Goal: Navigation & Orientation: Find specific page/section

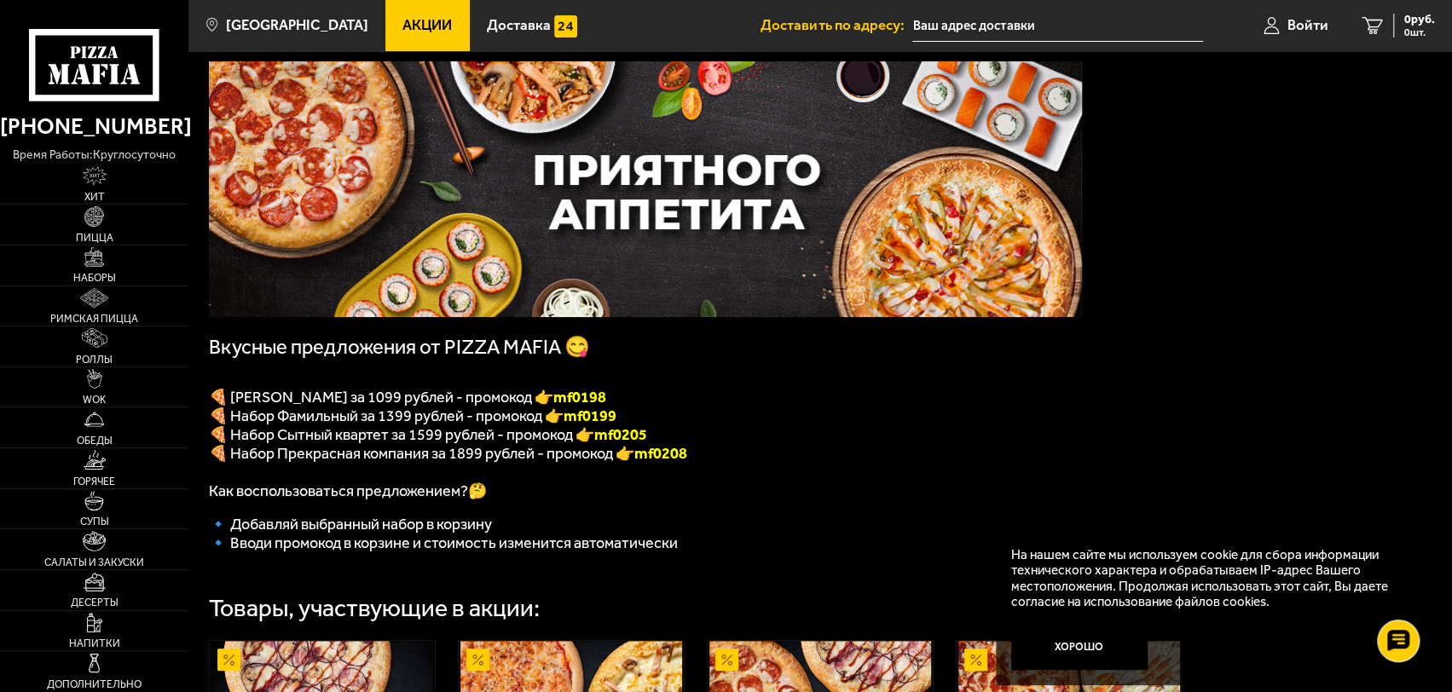
scroll to position [85, 0]
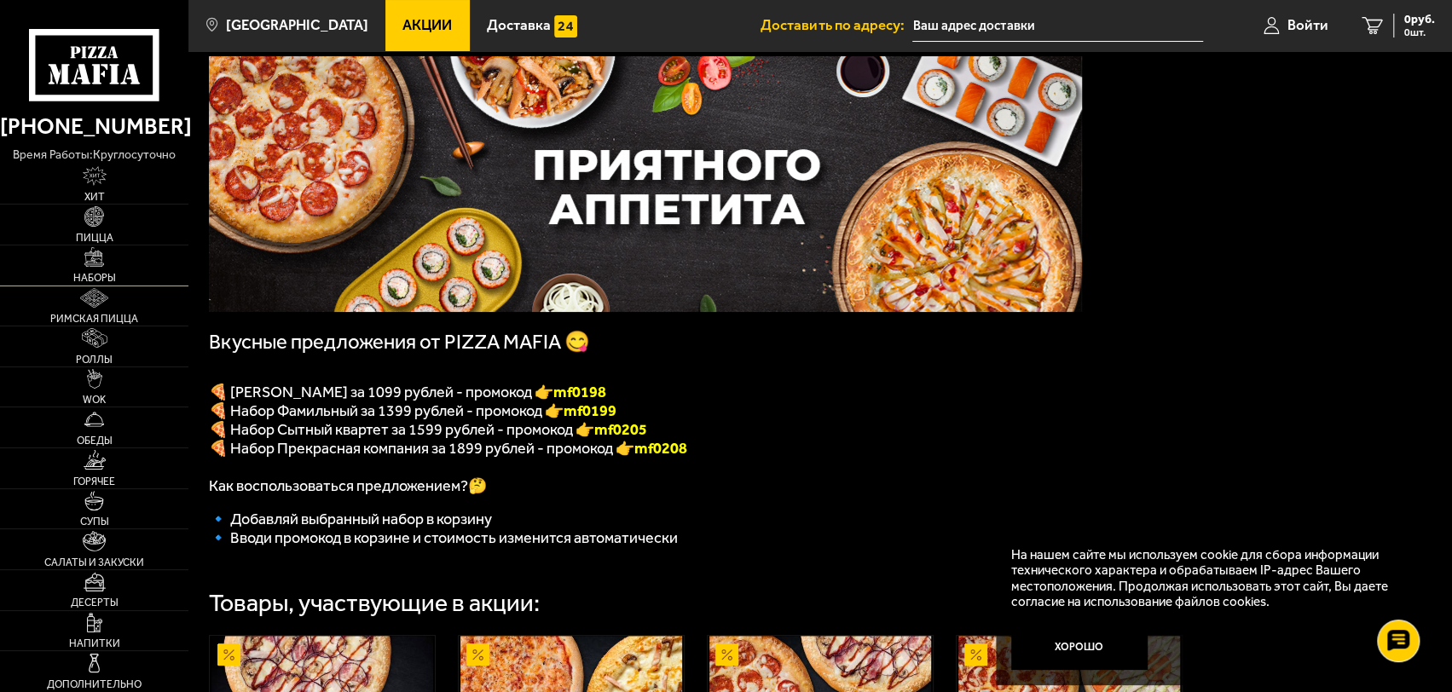
click at [104, 258] on img at bounding box center [94, 257] width 20 height 20
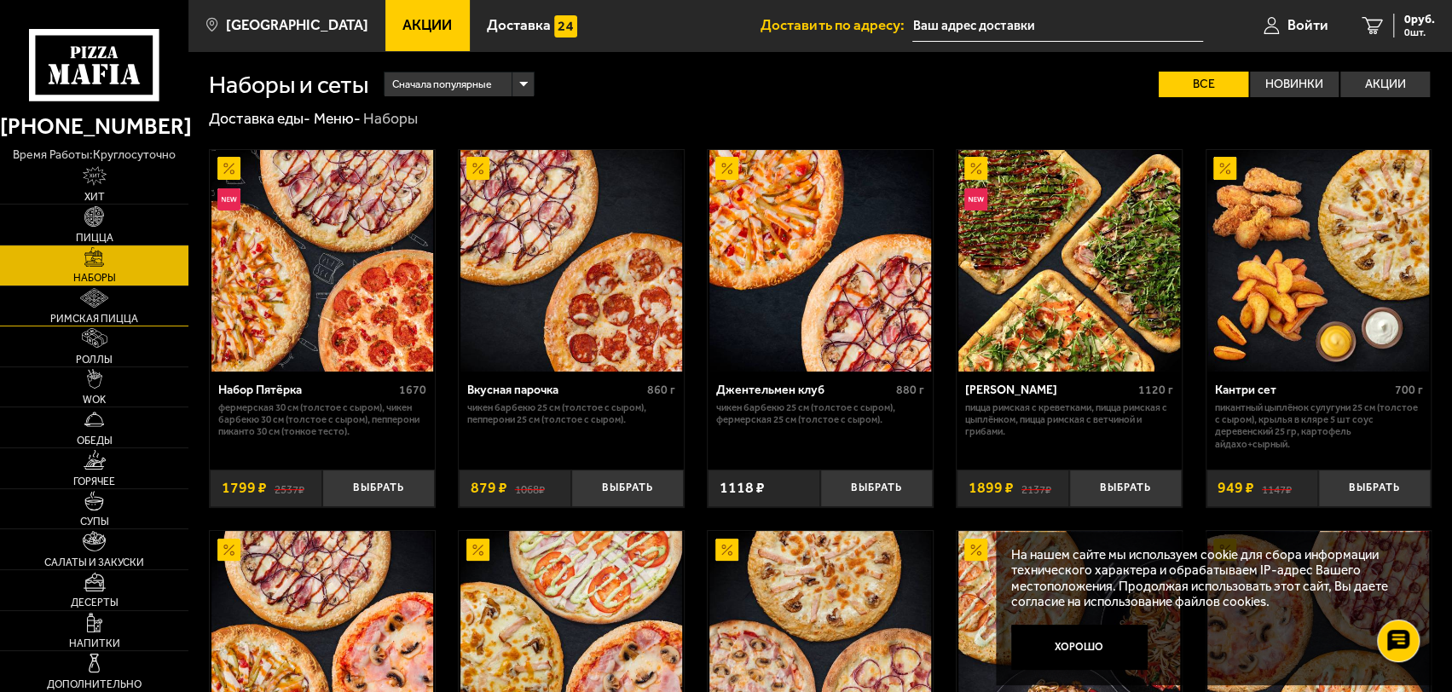
click at [106, 303] on img at bounding box center [94, 298] width 28 height 20
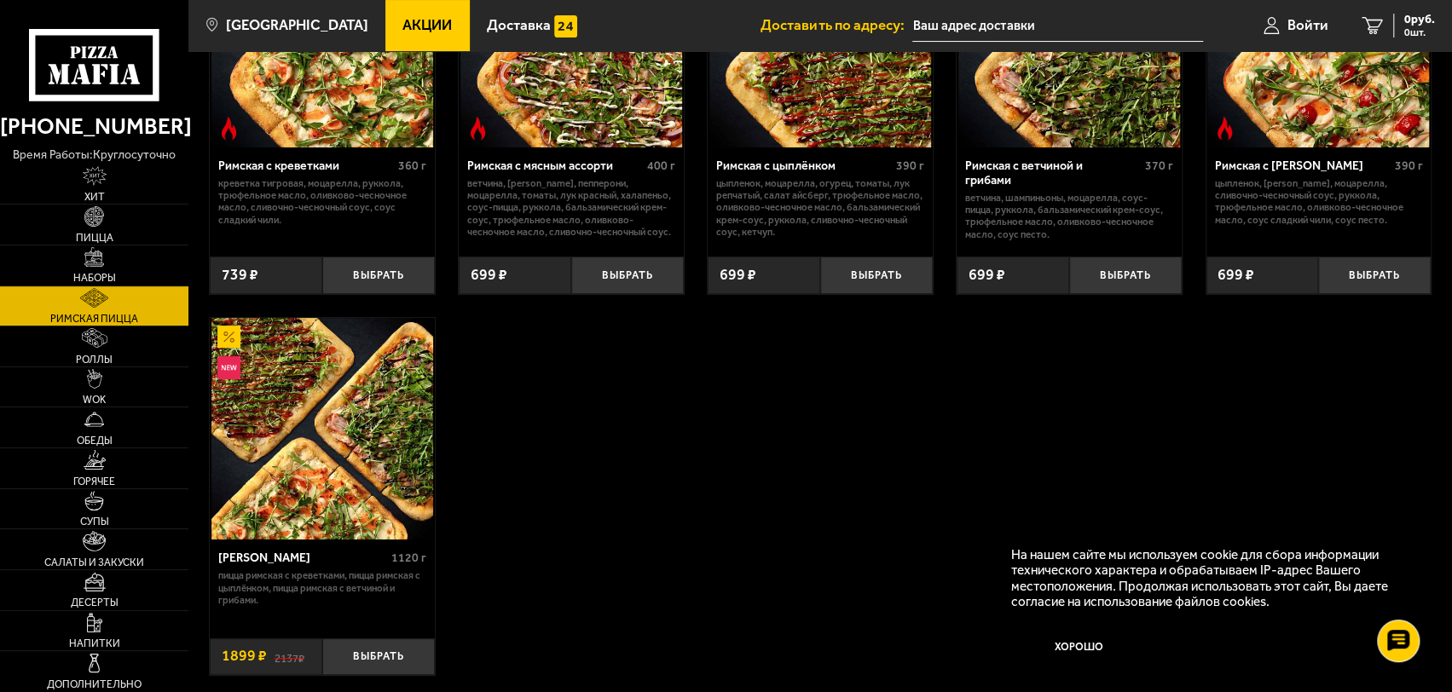
scroll to position [170, 0]
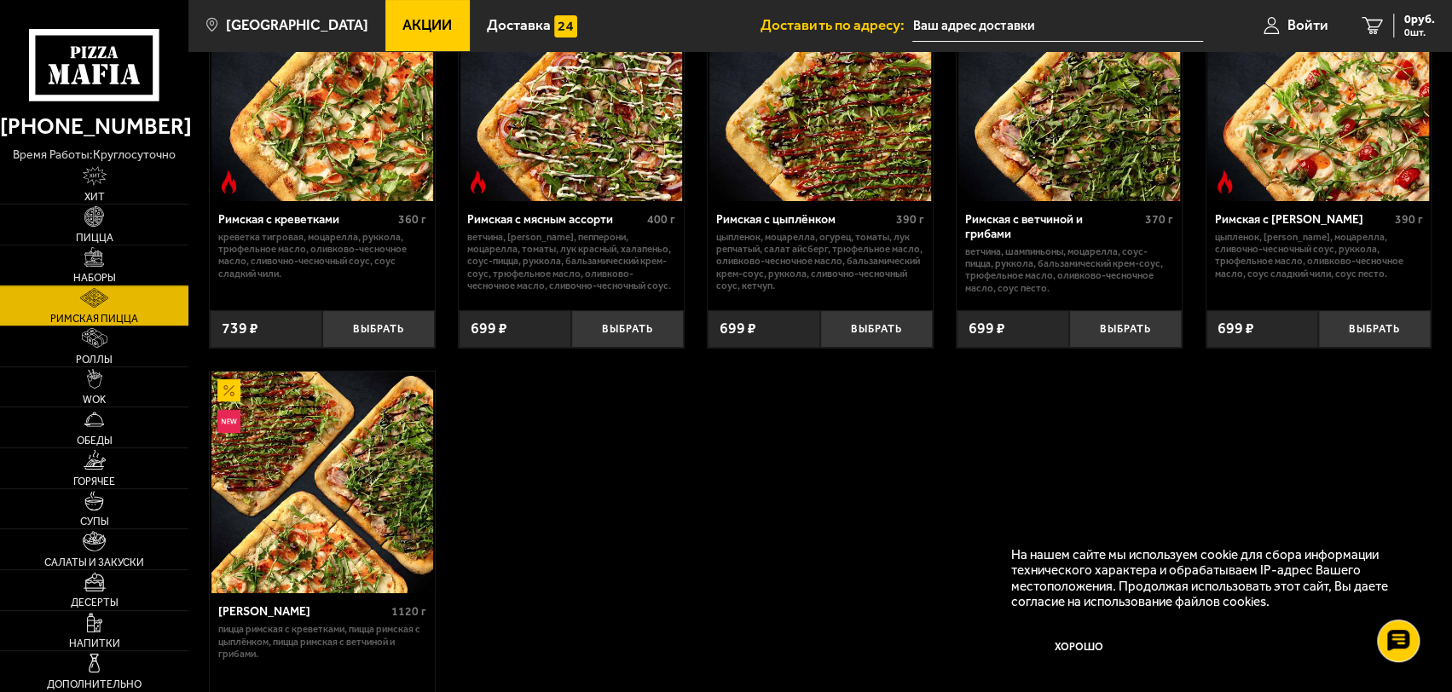
click at [92, 259] on img at bounding box center [94, 257] width 20 height 20
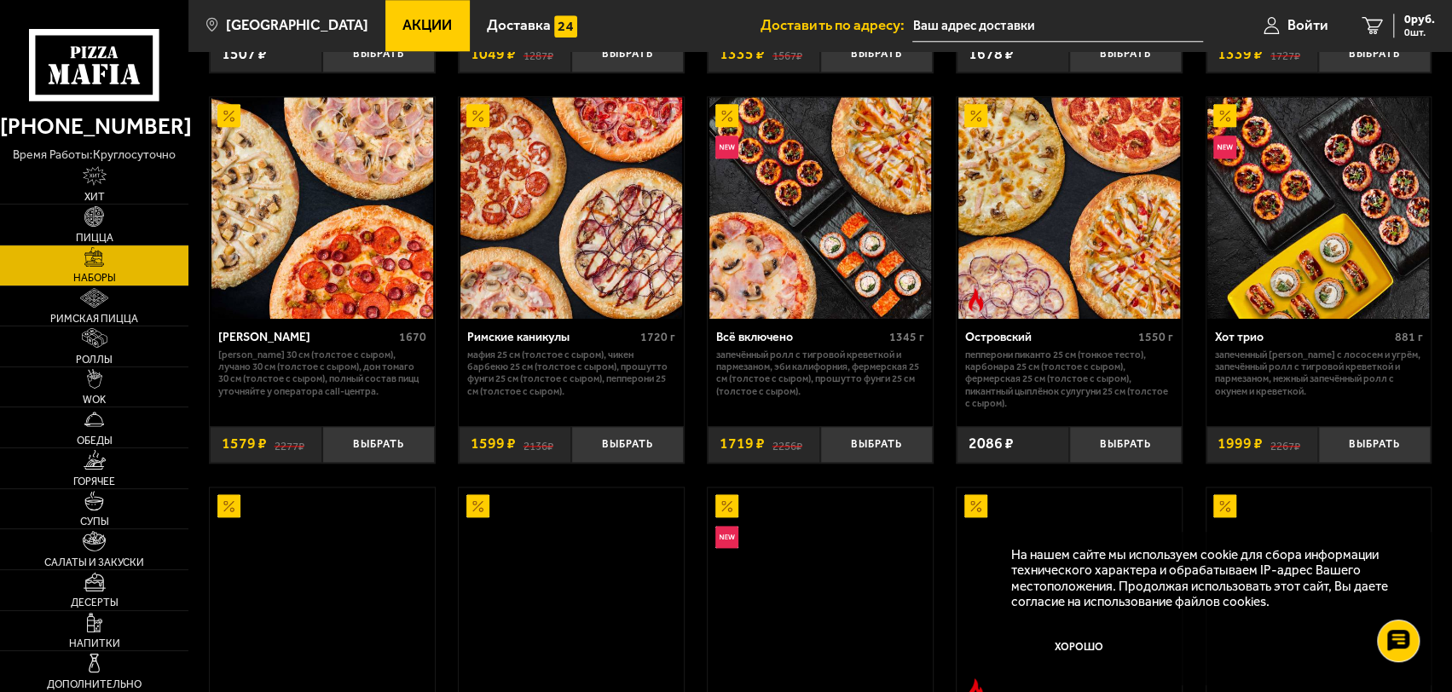
scroll to position [1279, 0]
